Goal: Task Accomplishment & Management: Use online tool/utility

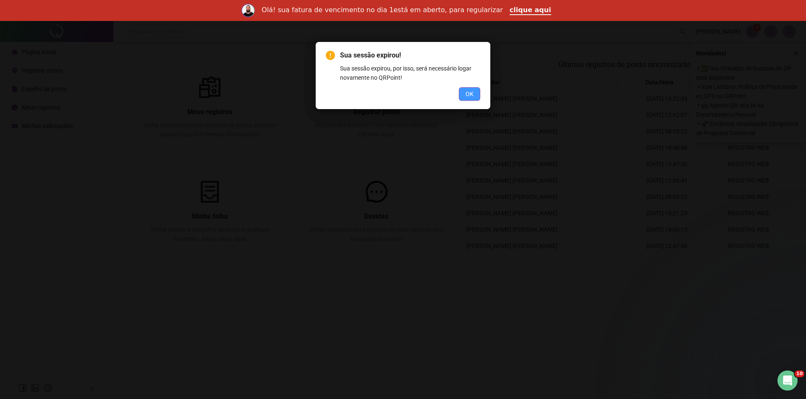
click at [480, 100] on button "OK" at bounding box center [469, 93] width 21 height 13
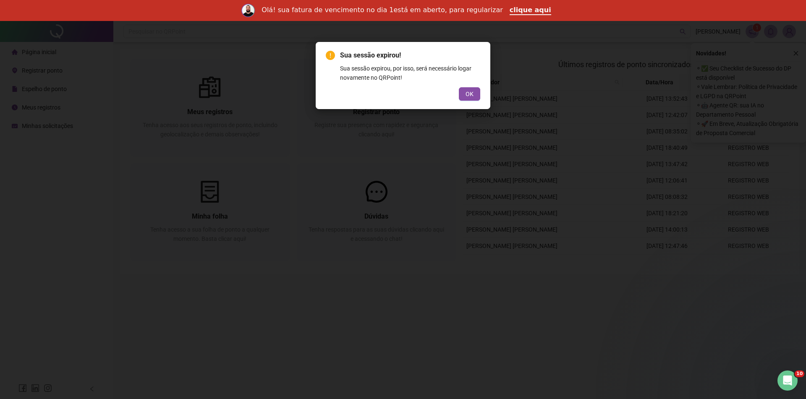
click at [480, 100] on div "Sua sessão expirou! Sua sessão expirou, por isso, será necessário logar novamen…" at bounding box center [403, 199] width 806 height 399
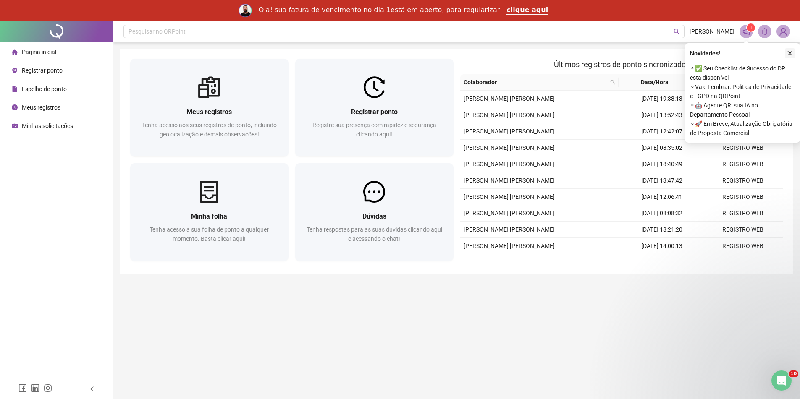
click at [791, 57] on button "button" at bounding box center [790, 53] width 10 height 10
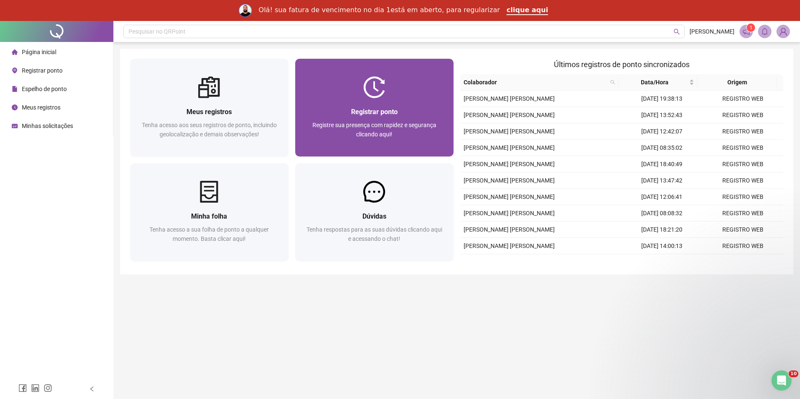
click at [408, 82] on div at bounding box center [374, 87] width 158 height 22
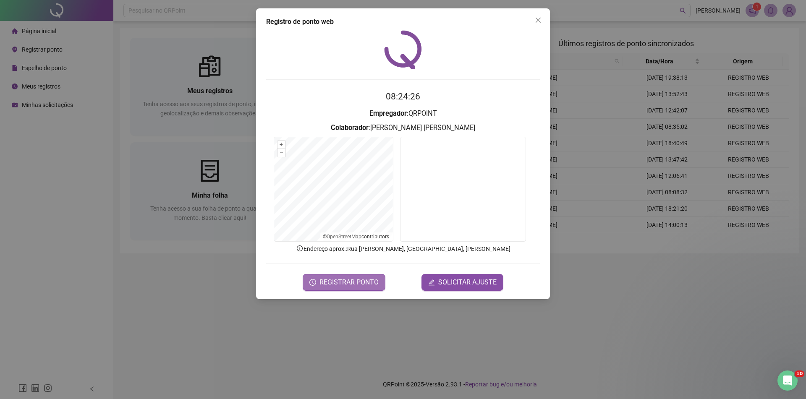
click at [354, 283] on span "REGISTRAR PONTO" at bounding box center [349, 283] width 59 height 10
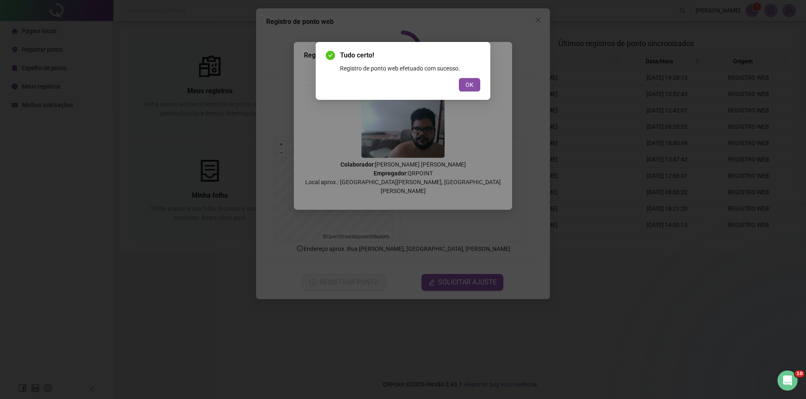
click at [476, 82] on button "OK" at bounding box center [469, 84] width 21 height 13
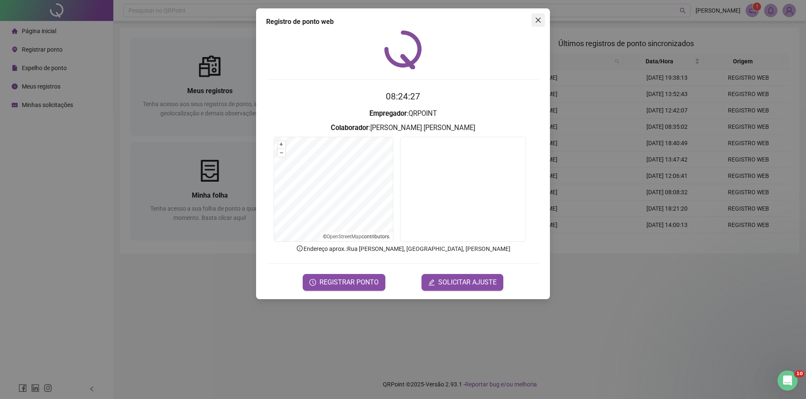
click at [542, 17] on span "Close" at bounding box center [538, 20] width 13 height 7
